Goal: Task Accomplishment & Management: Use online tool/utility

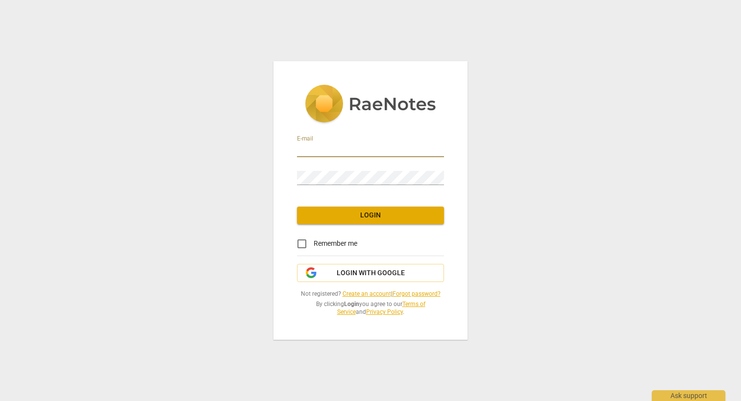
type input "[EMAIL_ADDRESS][DOMAIN_NAME]"
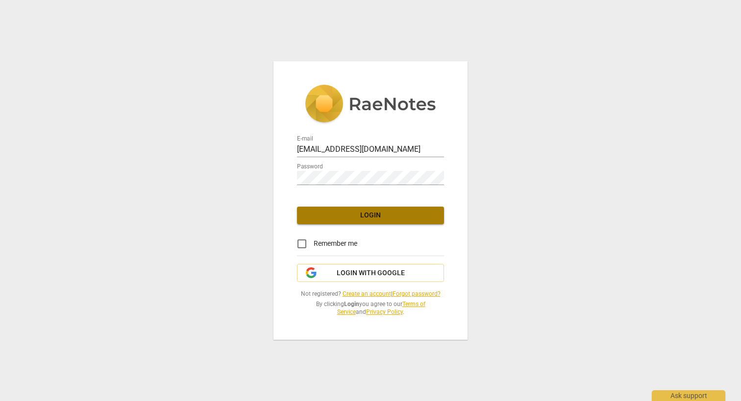
click at [364, 212] on span "Login" at bounding box center [370, 216] width 131 height 10
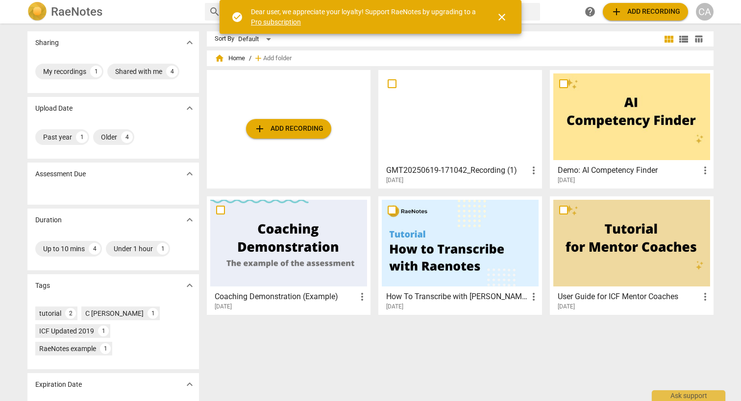
click at [498, 17] on span "close" at bounding box center [502, 17] width 12 height 12
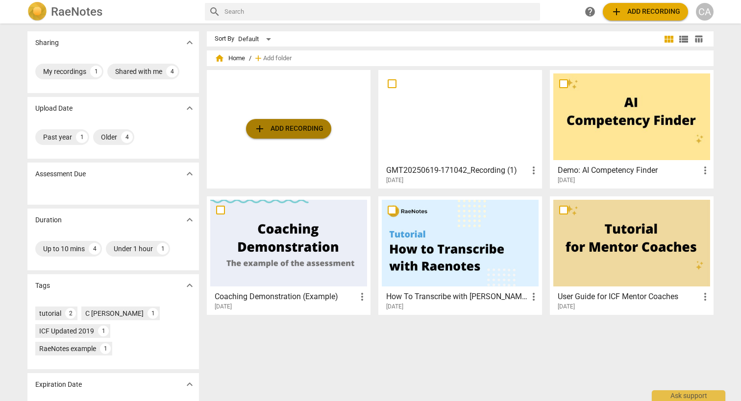
click at [298, 129] on span "add Add recording" at bounding box center [289, 129] width 70 height 12
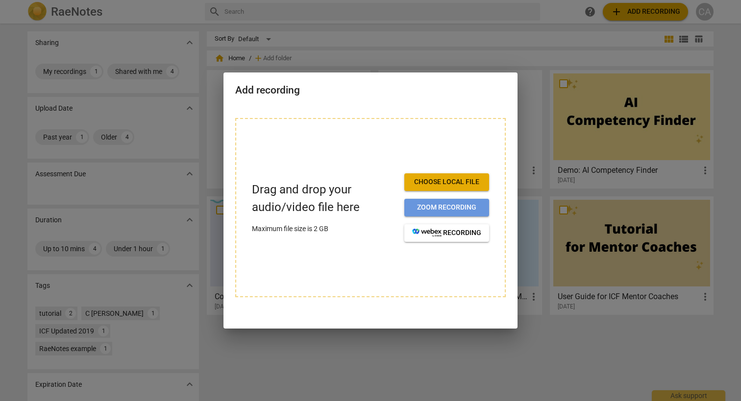
click at [431, 203] on span "Zoom recording" at bounding box center [446, 208] width 69 height 10
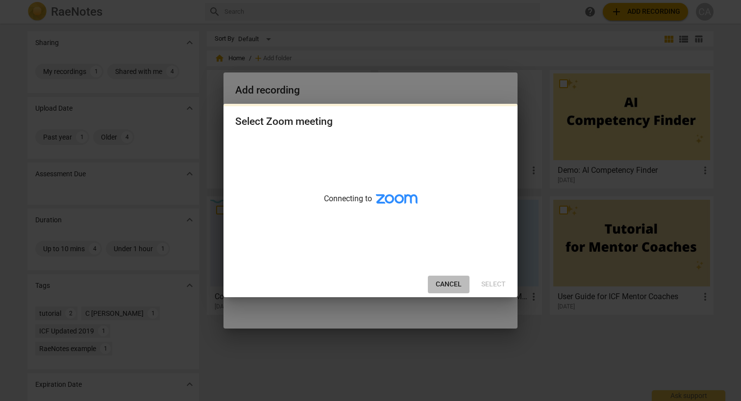
click at [450, 280] on span "Cancel" at bounding box center [449, 285] width 26 height 10
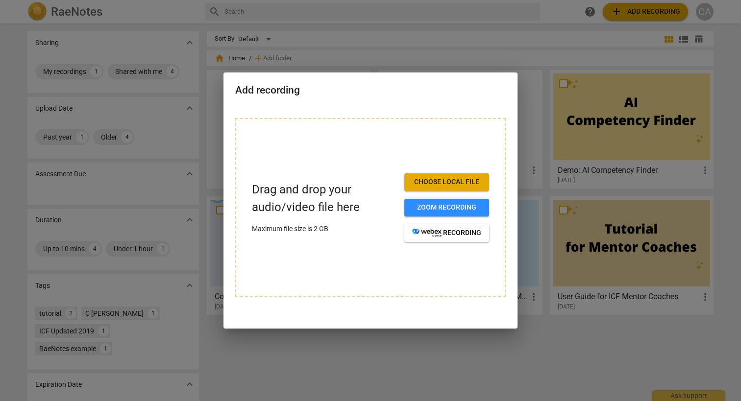
click at [426, 187] on button "Choose local file" at bounding box center [446, 182] width 85 height 18
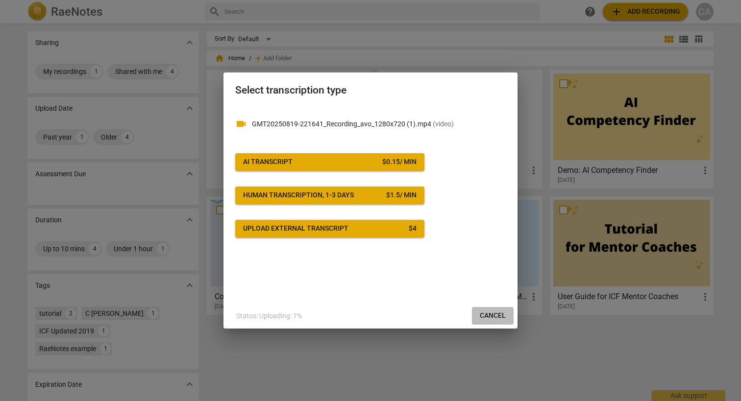
click at [493, 313] on span "Cancel" at bounding box center [493, 316] width 26 height 10
